Goal: Transaction & Acquisition: Purchase product/service

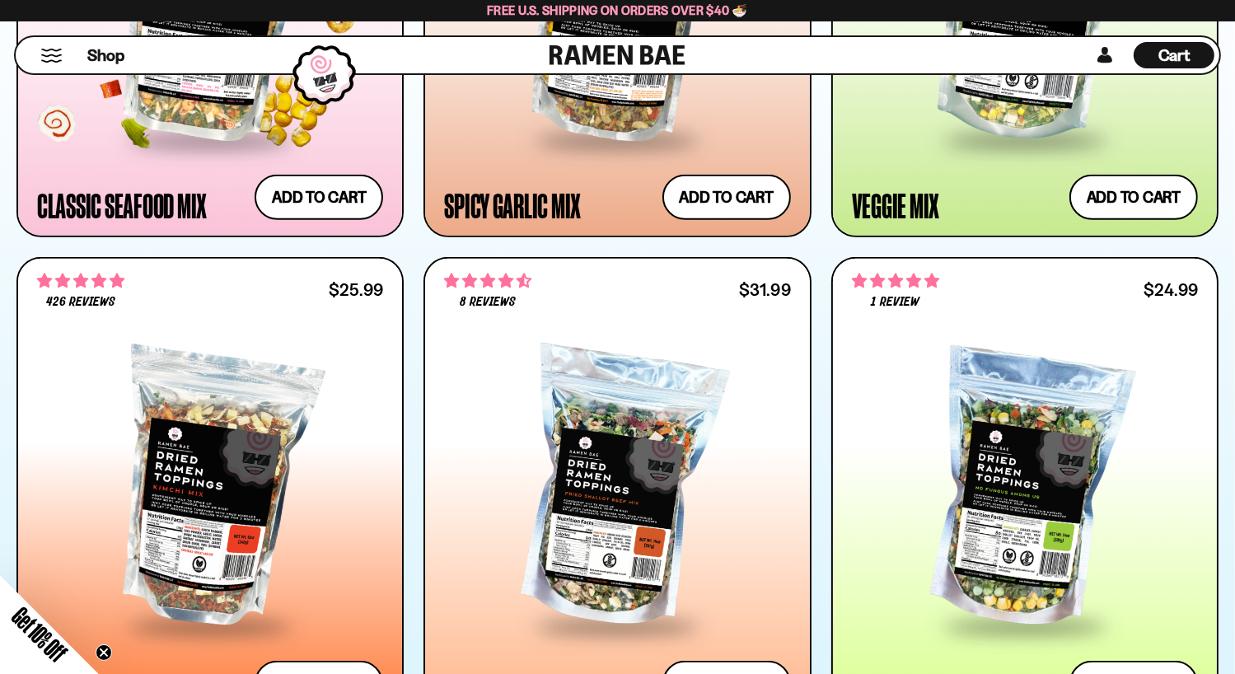
scroll to position [1318, 0]
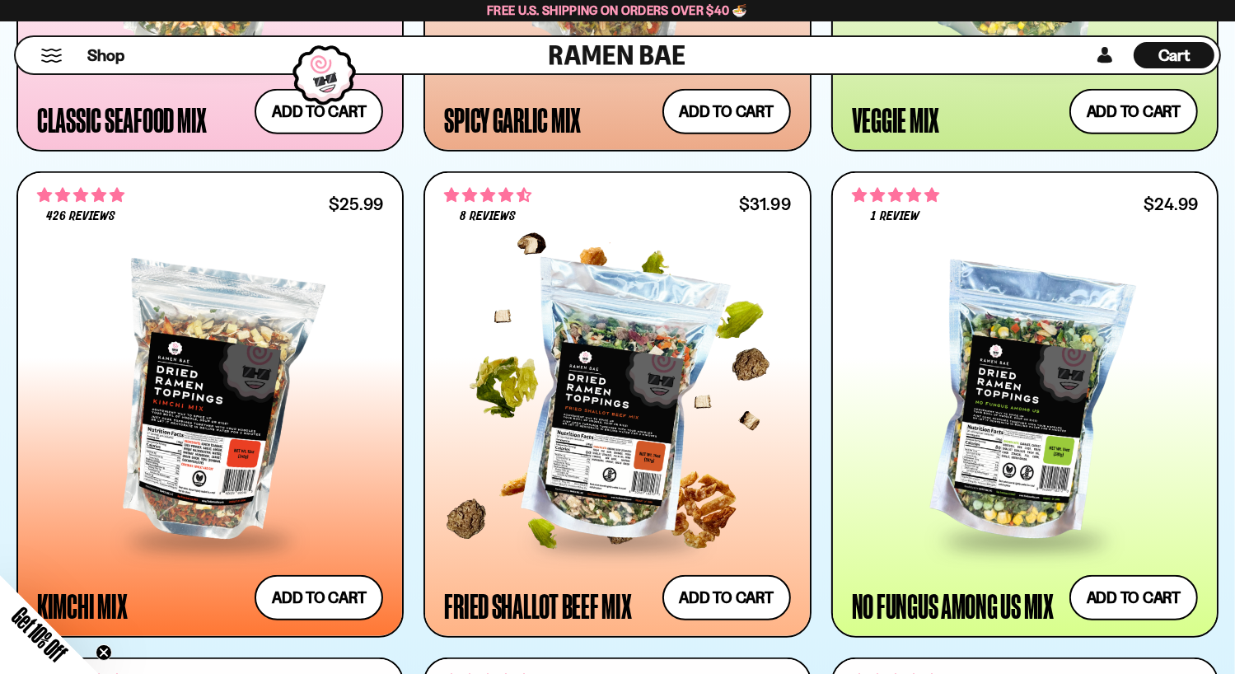
click at [616, 408] on div at bounding box center [617, 404] width 346 height 271
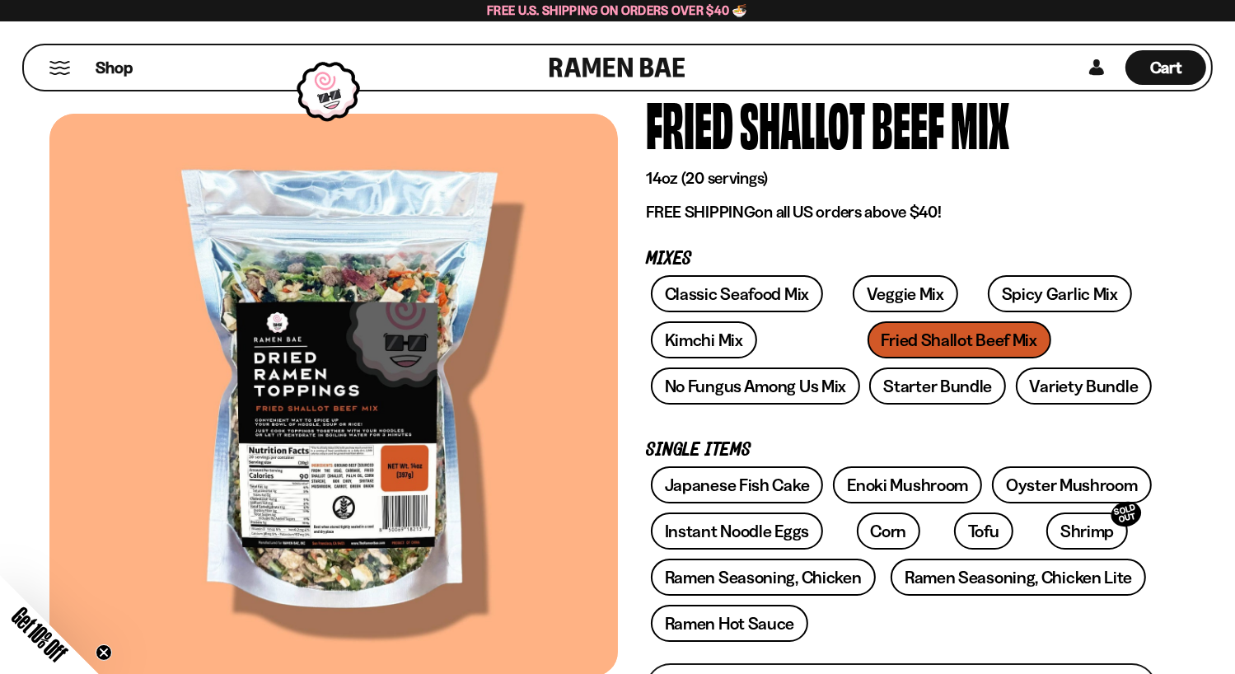
scroll to position [82, 0]
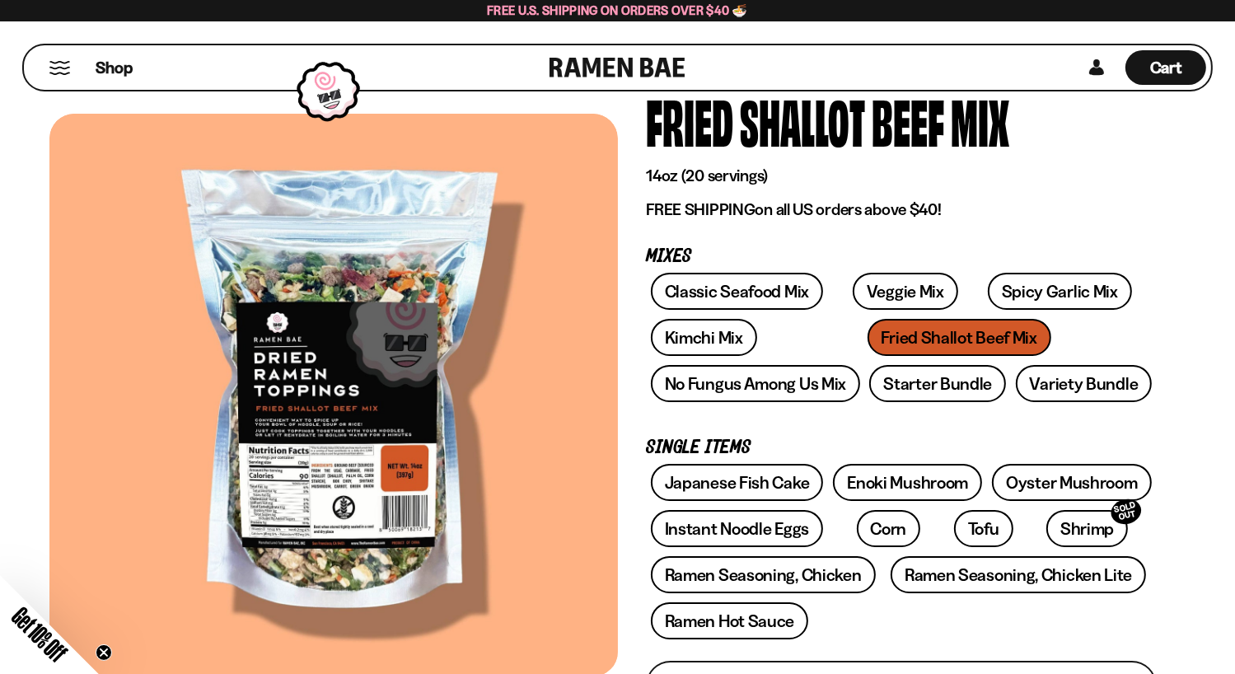
click at [300, 428] on div at bounding box center [333, 395] width 568 height 563
click at [670, 121] on div "Fried" at bounding box center [689, 121] width 87 height 62
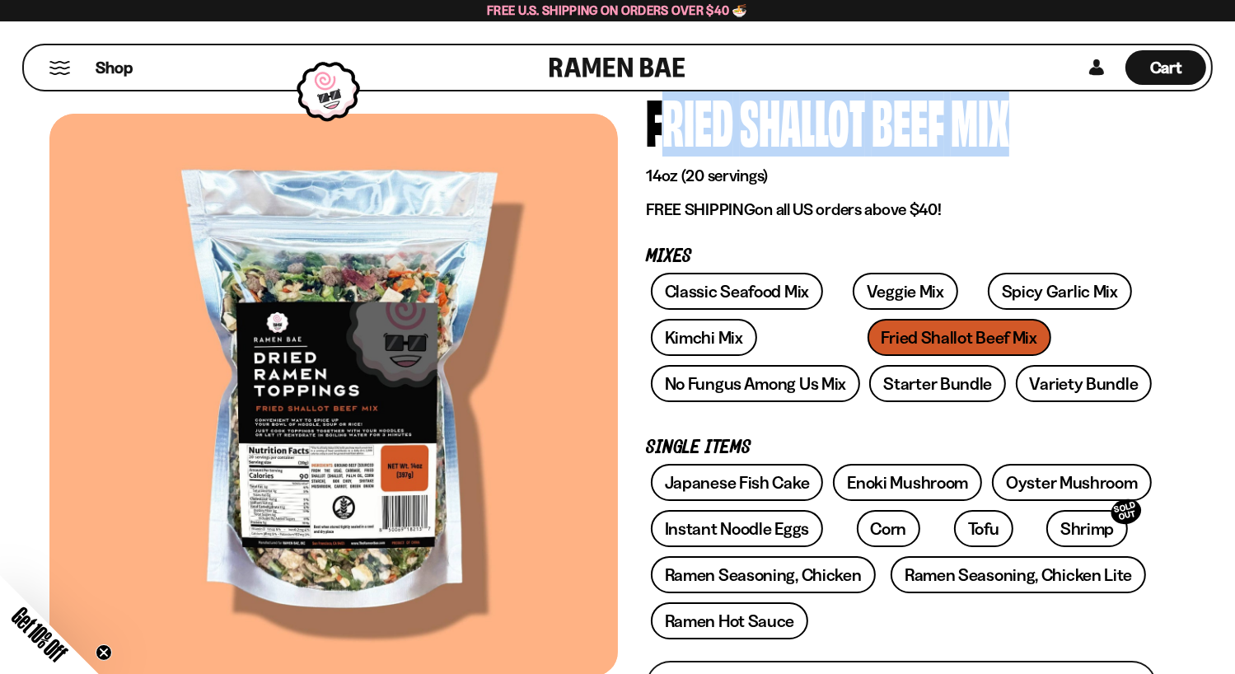
drag, startPoint x: 670, startPoint y: 121, endPoint x: 973, endPoint y: 119, distance: 302.3
click at [973, 119] on div "Fried Shallot Beef Mix" at bounding box center [901, 121] width 511 height 62
